Goal: Information Seeking & Learning: Get advice/opinions

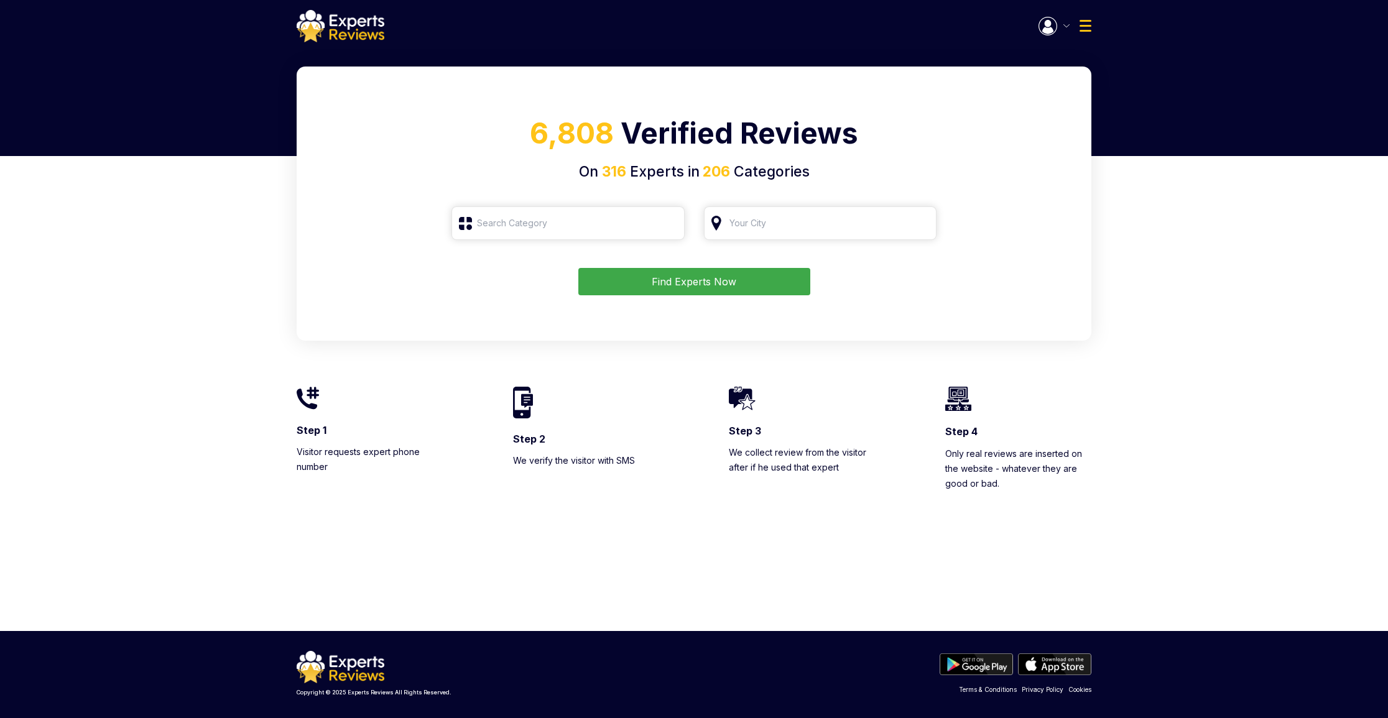
type input "Roofing"
click at [839, 218] on input "search" at bounding box center [820, 224] width 233 height 34
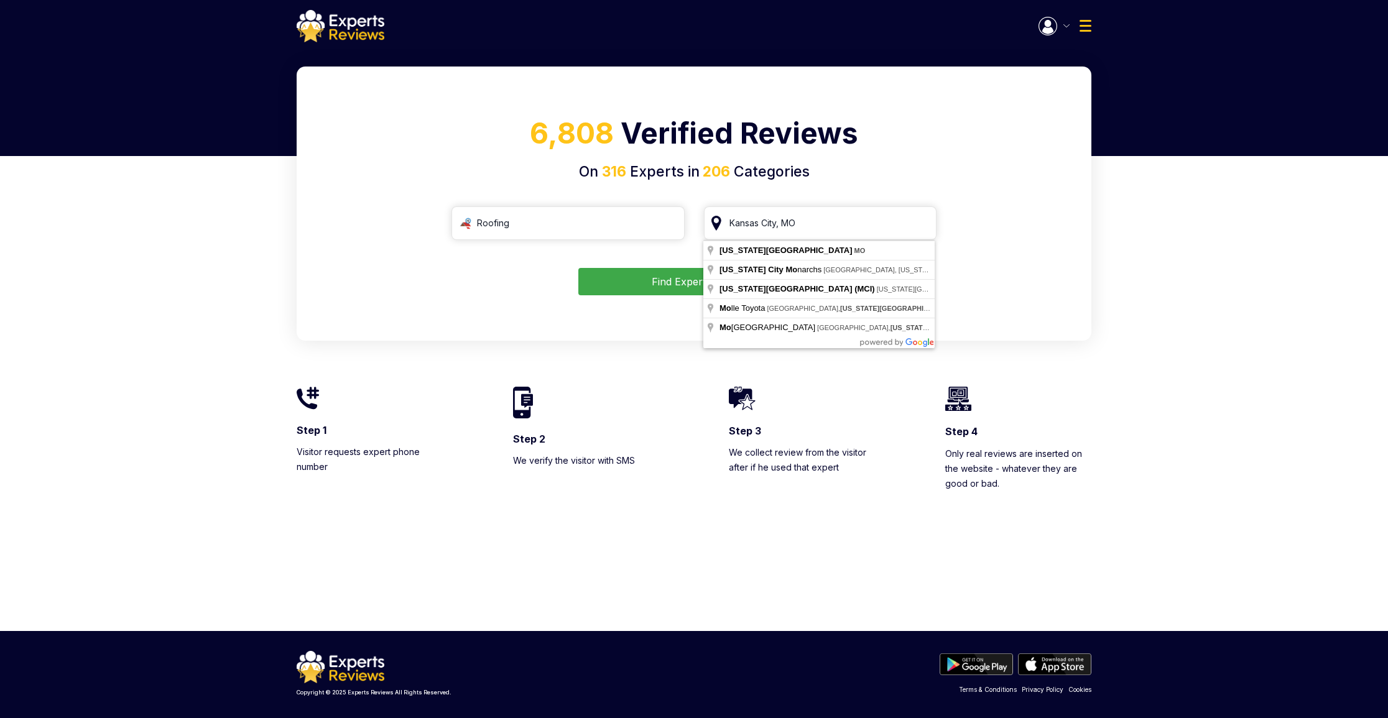
click at [684, 282] on button "Find Experts Now" at bounding box center [694, 281] width 232 height 27
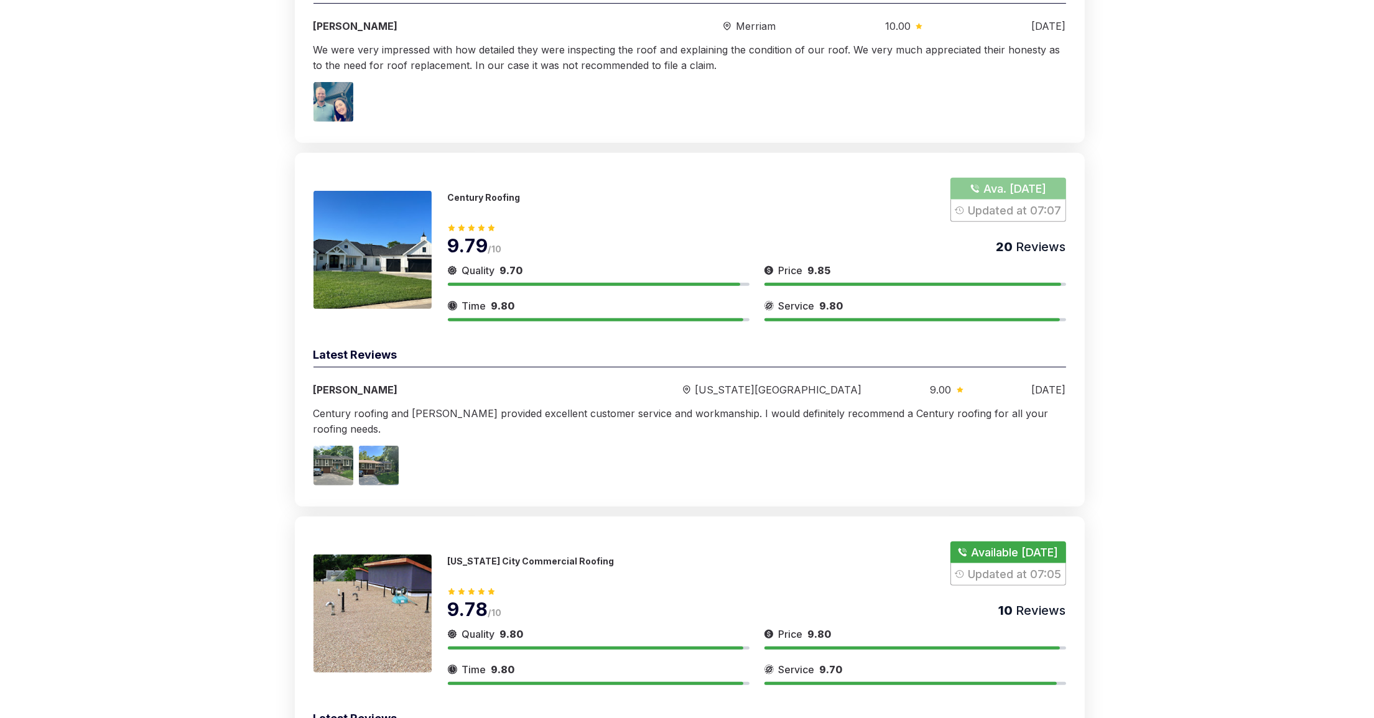
scroll to position [839, 0]
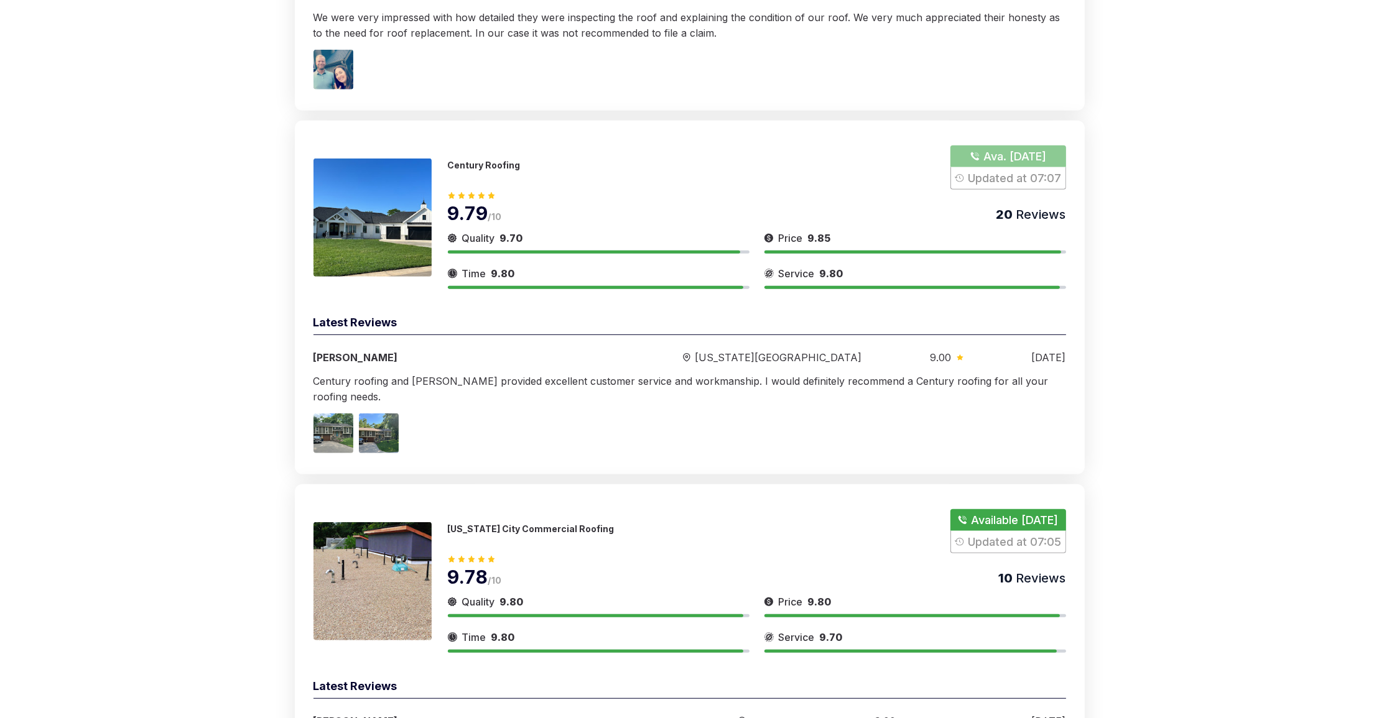
click at [490, 162] on p "Century Roofing" at bounding box center [484, 165] width 73 height 11
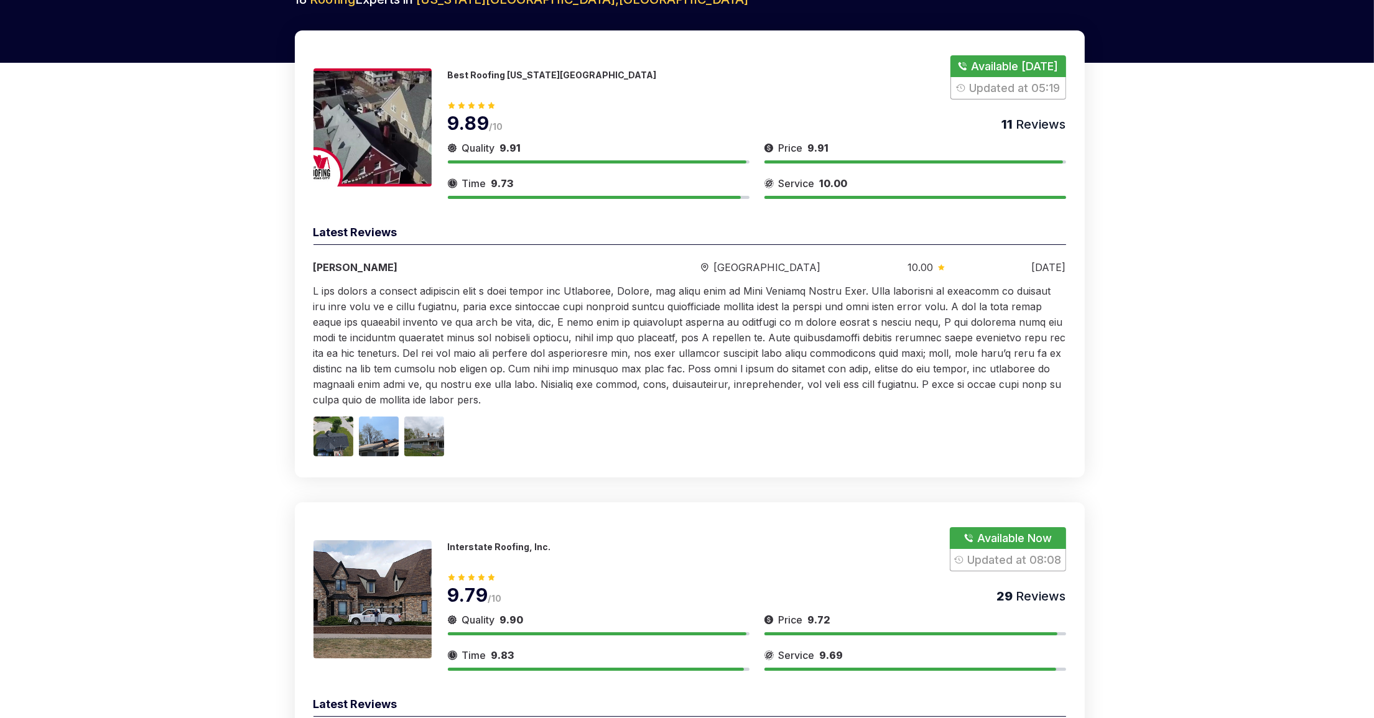
scroll to position [279, 0]
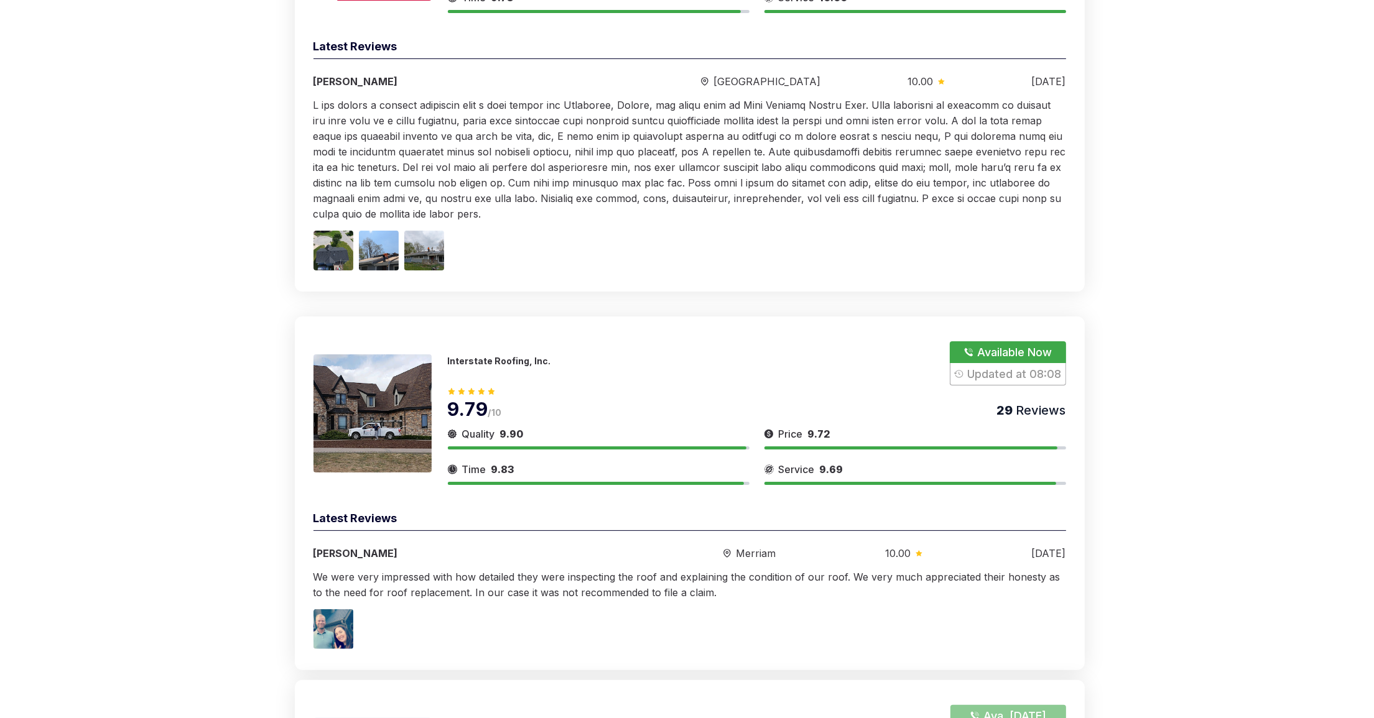
click at [505, 358] on p "Interstate Roofing, Inc." at bounding box center [499, 361] width 103 height 11
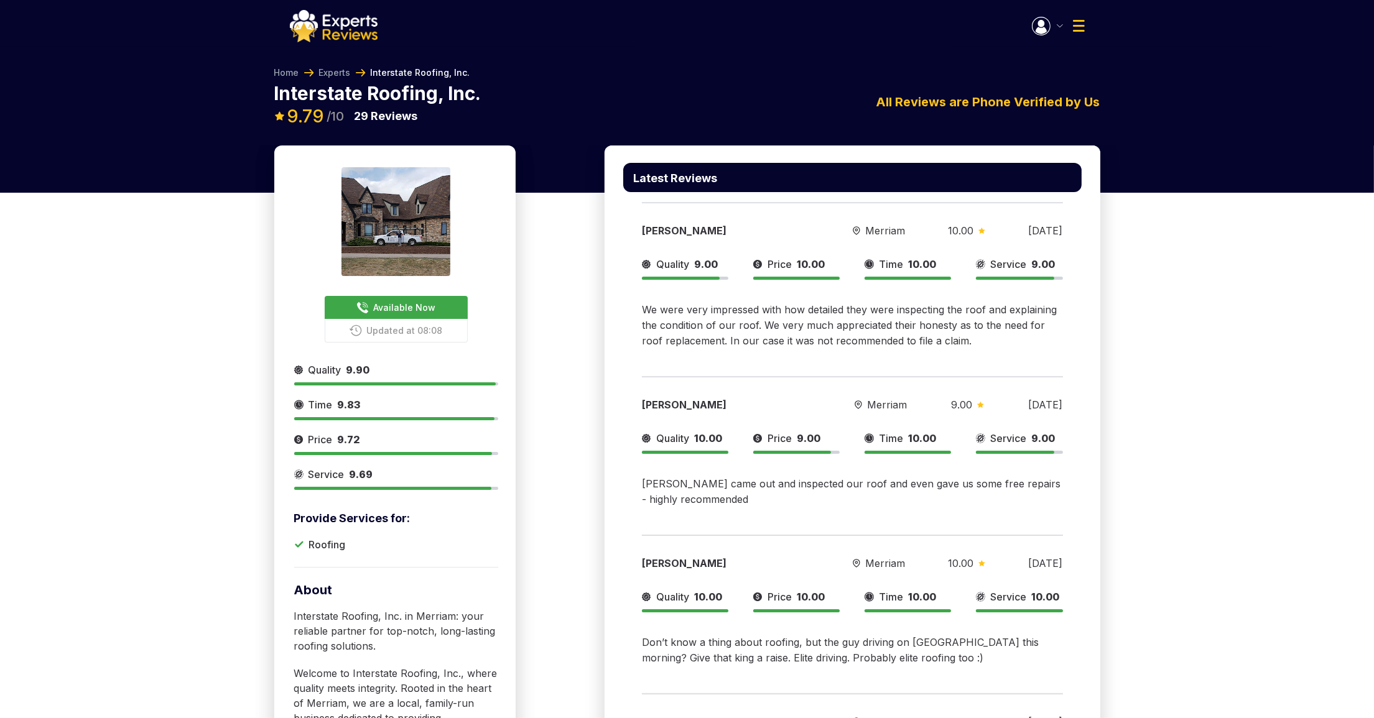
click at [1057, 26] on img "button" at bounding box center [1060, 25] width 6 height 3
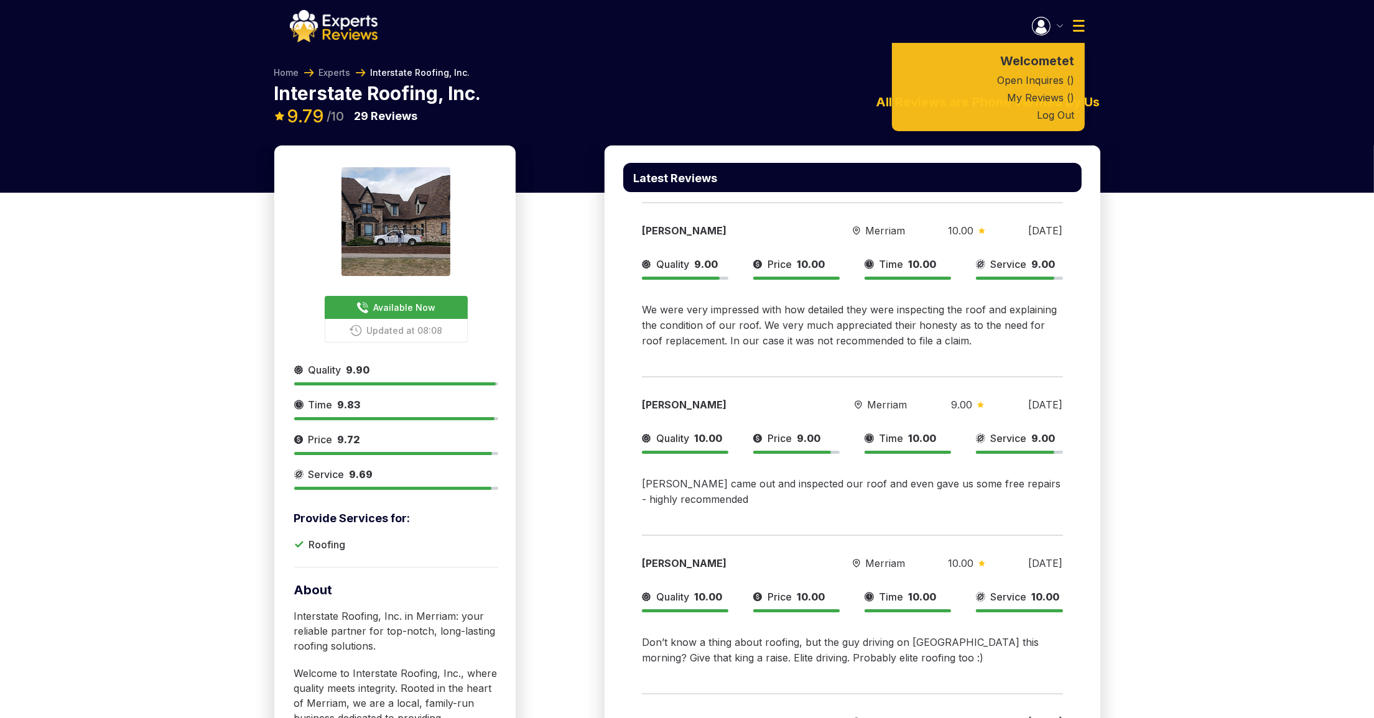
click at [753, 52] on div "Home Experts Interstate Roofing, Inc. Interstate Roofing, Inc. Available Now Up…" at bounding box center [687, 96] width 1374 height 99
